Goal: Information Seeking & Learning: Learn about a topic

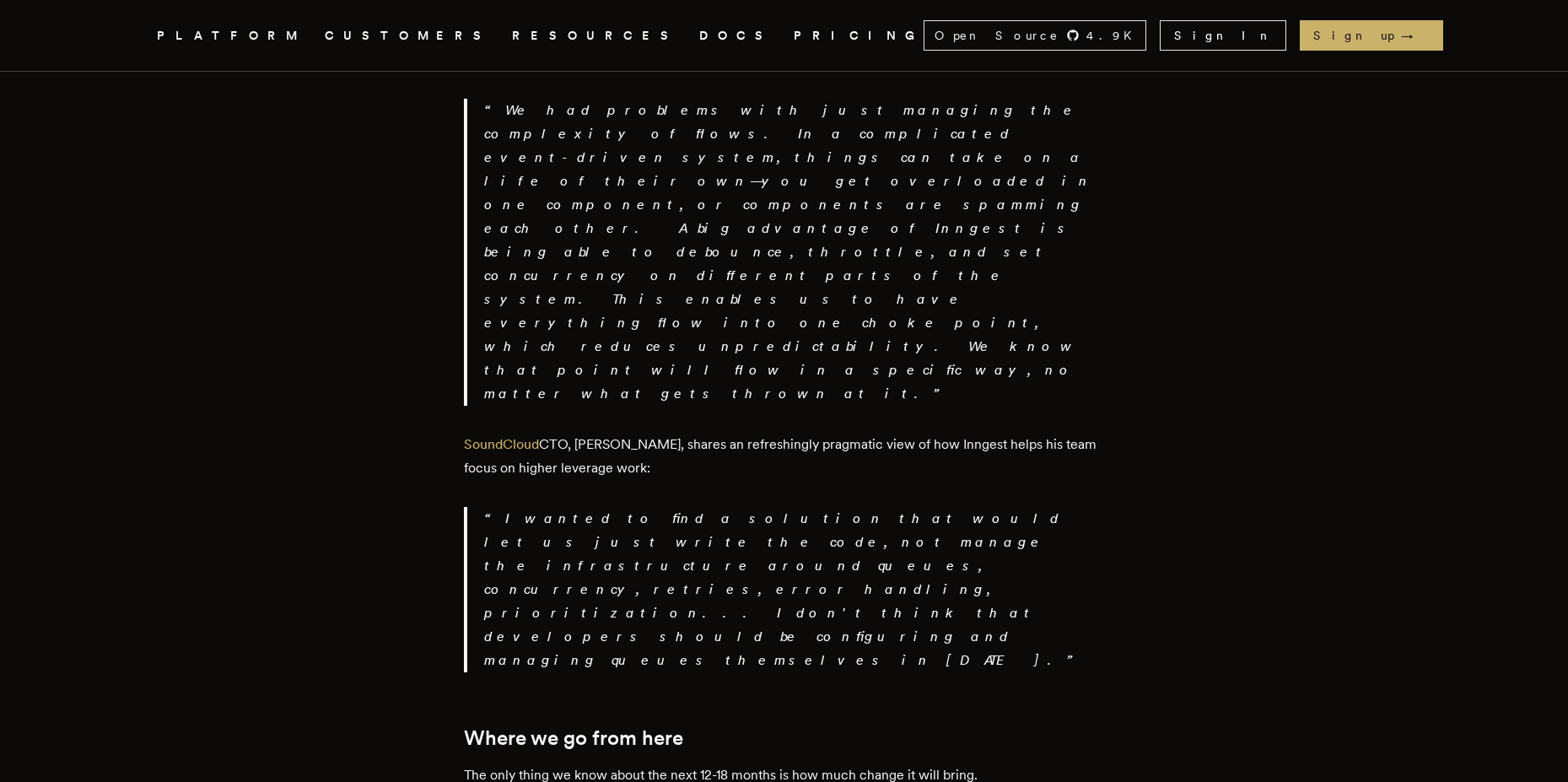
scroll to position [3036, 0]
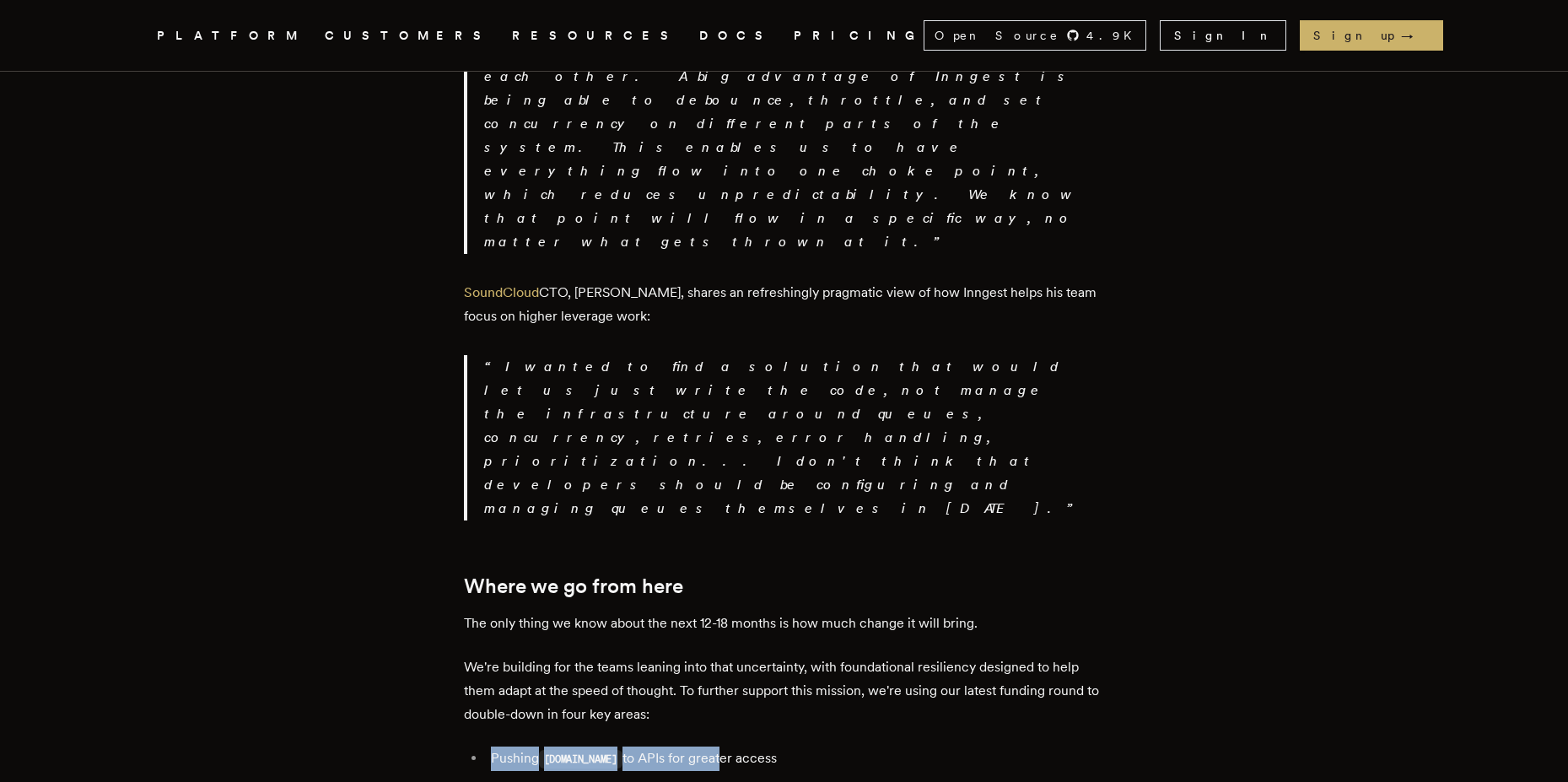
drag, startPoint x: 498, startPoint y: 309, endPoint x: 741, endPoint y: 313, distance: 243.0
click at [697, 746] on li "Pushing [DOMAIN_NAME] to APIs for greater access" at bounding box center [795, 758] width 620 height 24
click at [741, 746] on li "Pushing step.run to APIs for greater access" at bounding box center [795, 758] width 620 height 24
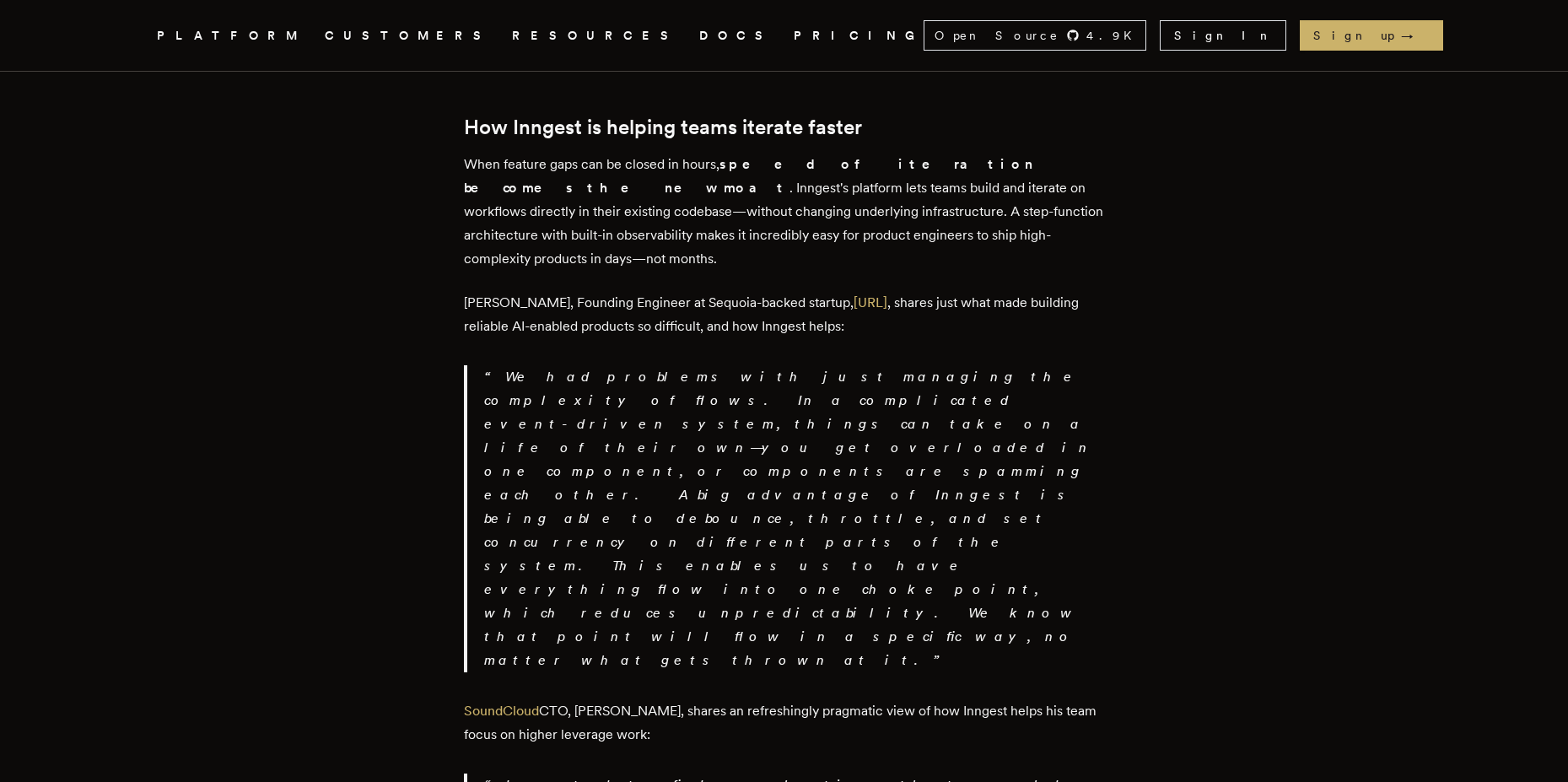
scroll to position [1974, 0]
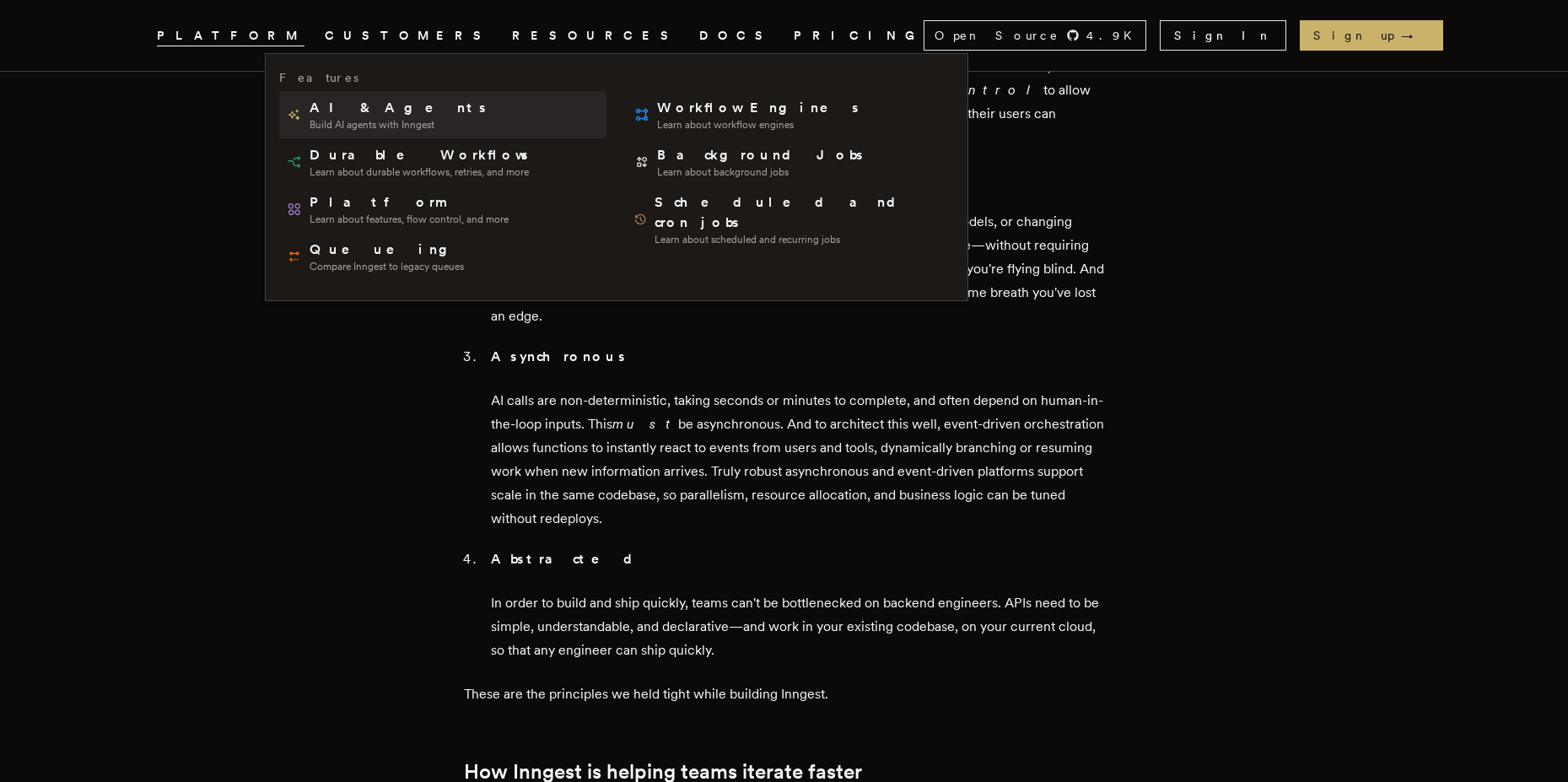
click at [338, 108] on span "AI & Agents" at bounding box center [399, 107] width 179 height 20
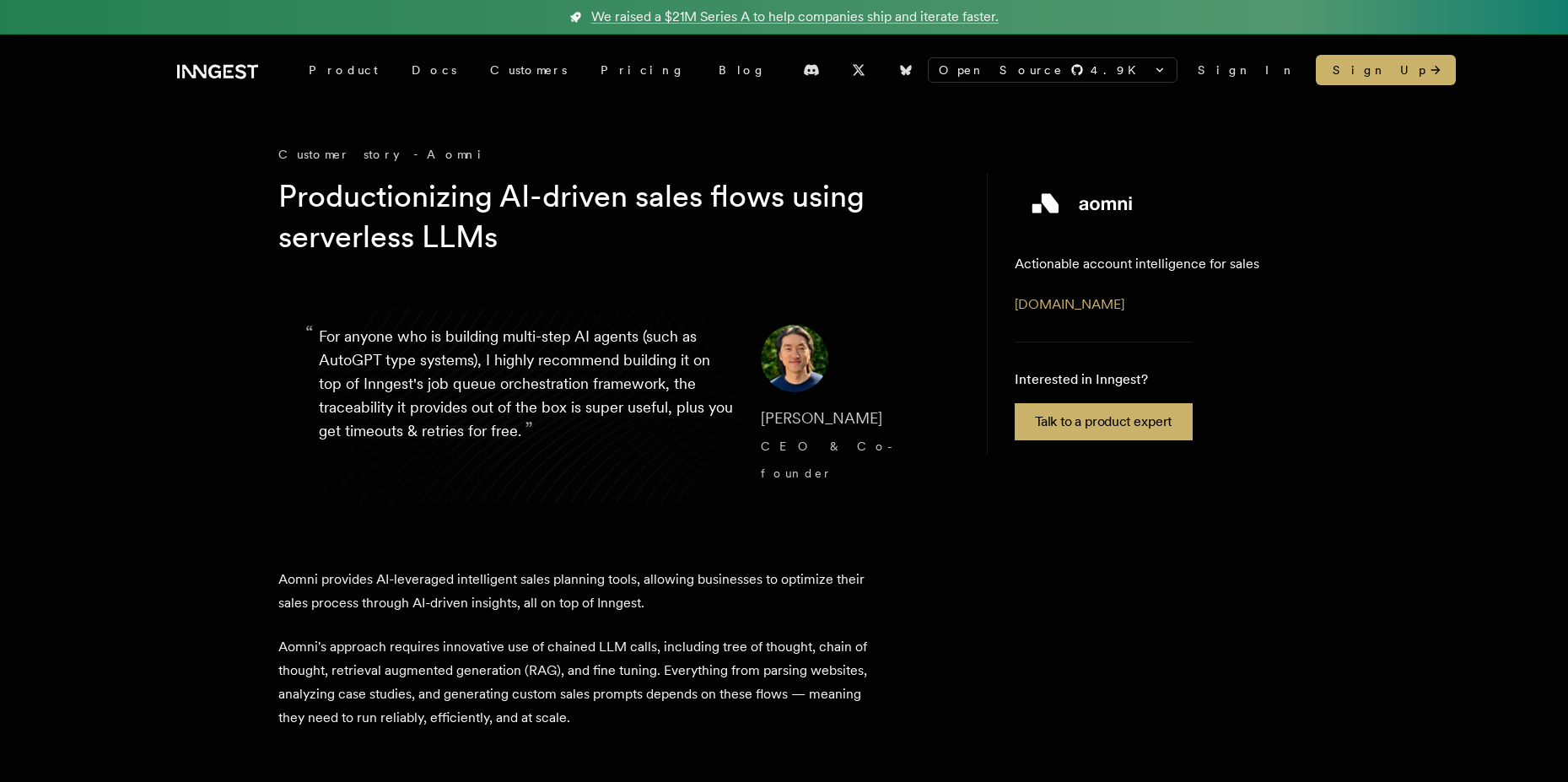
click at [387, 153] on div "Customer story - [PERSON_NAME]" at bounding box center [616, 154] width 675 height 17
copy div "Aomni"
